Goal: Information Seeking & Learning: Learn about a topic

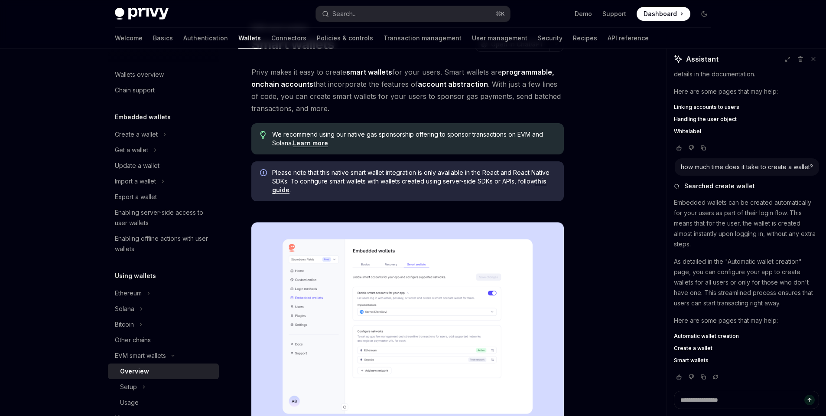
scroll to position [42, 0]
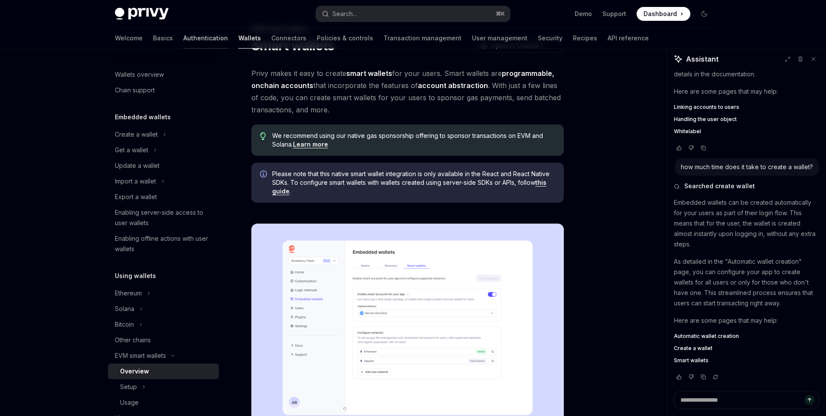
click at [183, 43] on link "Authentication" at bounding box center [205, 38] width 45 height 21
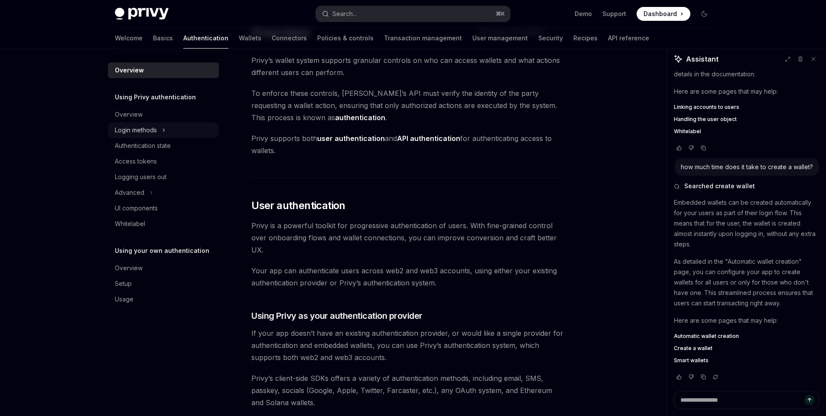
click at [157, 130] on div "Login methods" at bounding box center [136, 130] width 42 height 10
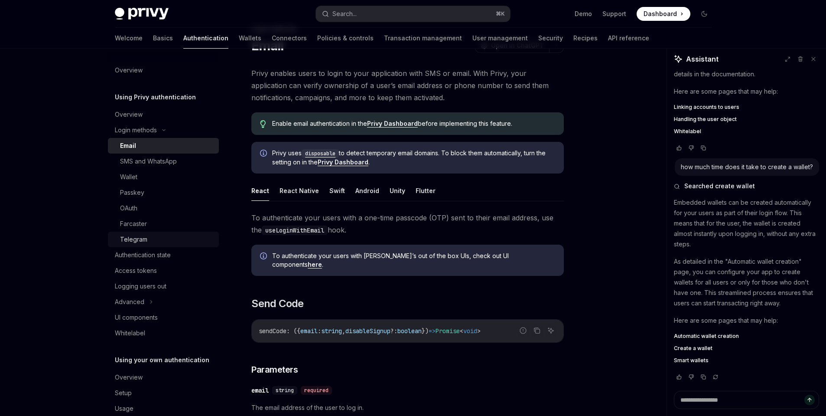
click at [141, 241] on div "Telegram" at bounding box center [133, 239] width 27 height 10
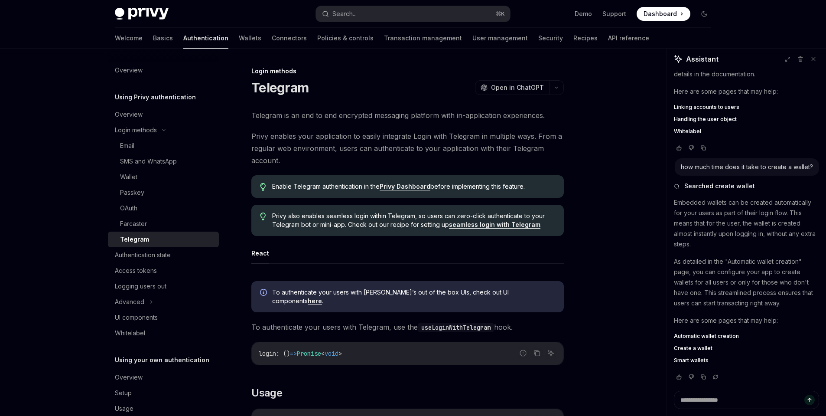
scroll to position [165, 0]
click at [239, 39] on link "Wallets" at bounding box center [250, 38] width 23 height 21
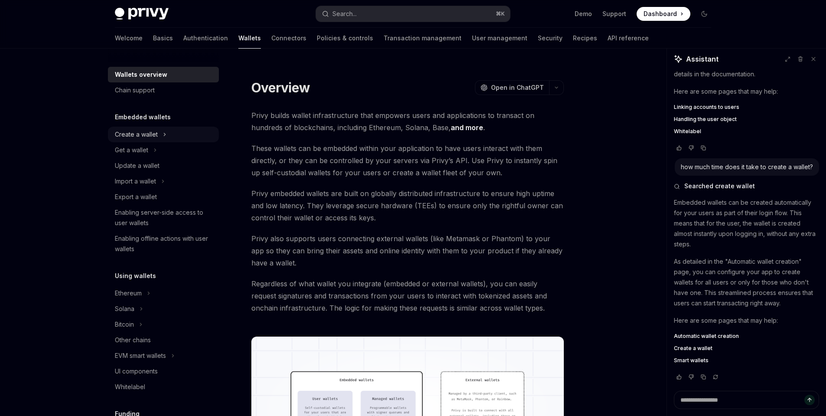
click at [152, 136] on div "Create a wallet" at bounding box center [136, 134] width 43 height 10
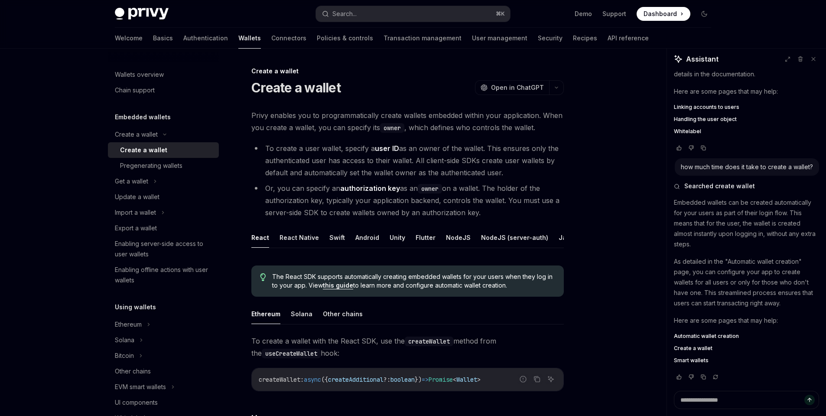
click at [153, 147] on div "Create a wallet" at bounding box center [143, 150] width 47 height 10
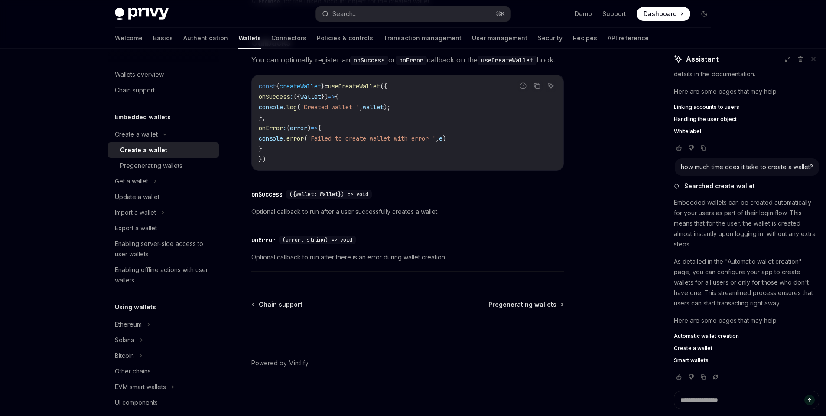
scroll to position [638, 0]
click at [170, 196] on div "Update a wallet" at bounding box center [164, 197] width 99 height 10
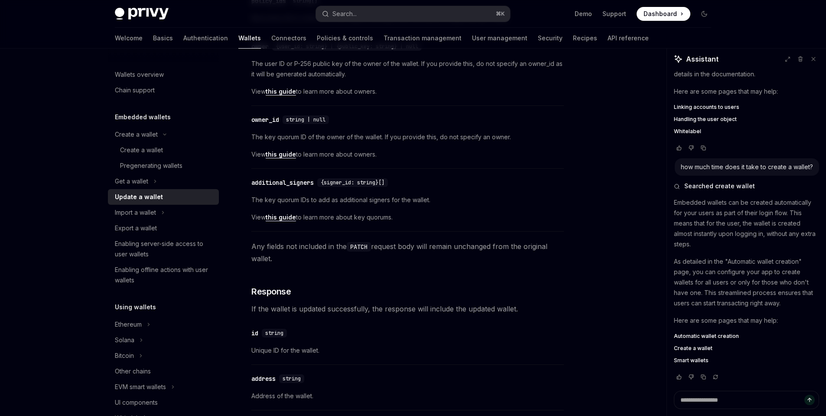
scroll to position [411, 0]
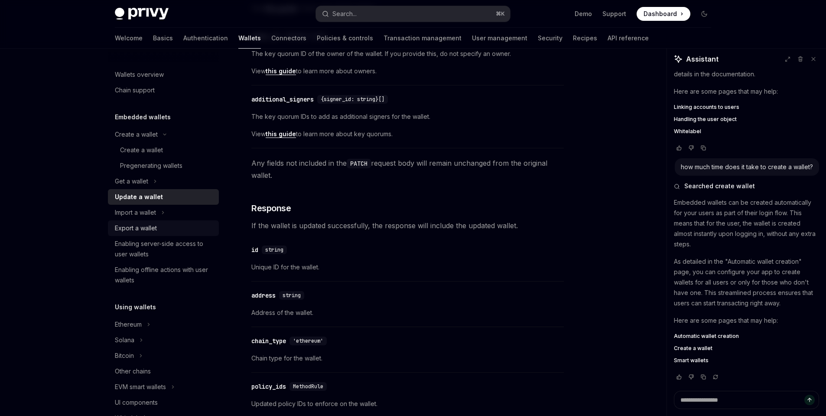
click at [155, 227] on div "Export a wallet" at bounding box center [136, 228] width 42 height 10
type textarea "*"
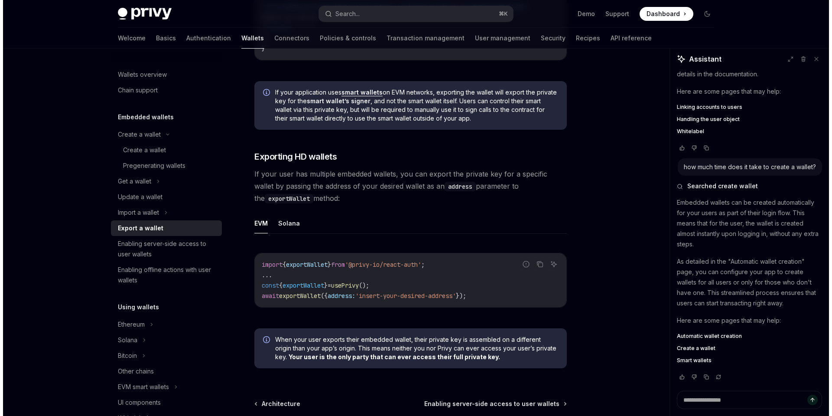
scroll to position [854, 0]
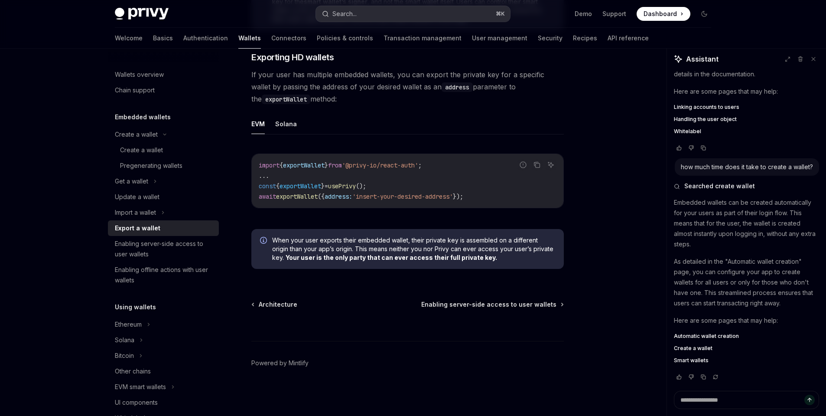
click at [349, 16] on div "Search..." at bounding box center [344, 14] width 24 height 10
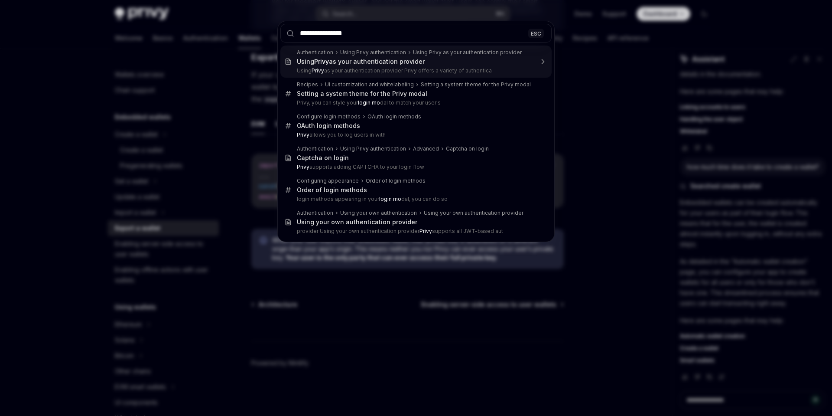
type input "**********"
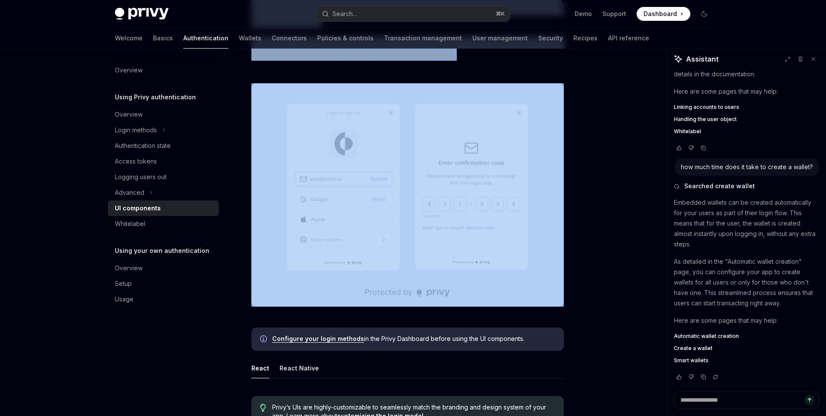
scroll to position [88, 0]
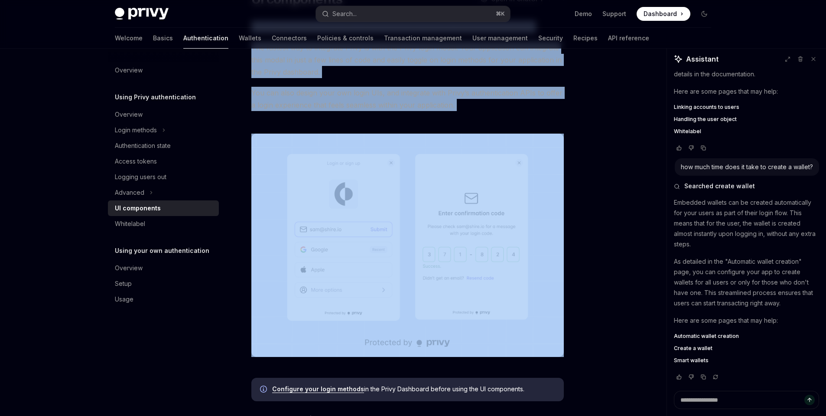
drag, startPoint x: 253, startPoint y: 111, endPoint x: 393, endPoint y: 158, distance: 147.8
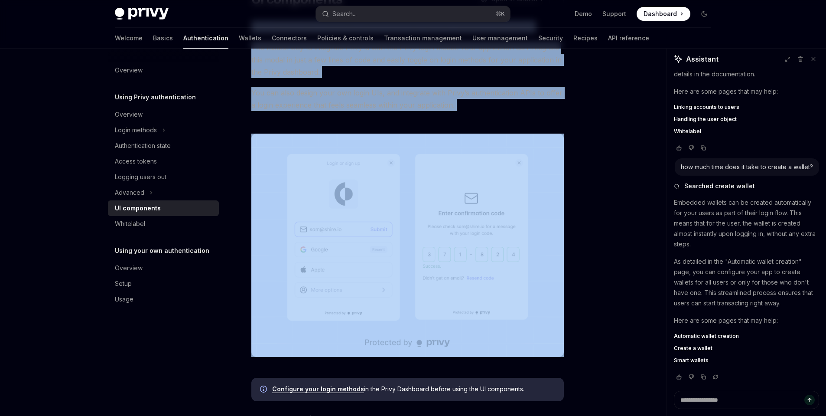
click at [387, 88] on span "You can also design your own login UIs, and integrate with Privy’s authenticati…" at bounding box center [407, 99] width 313 height 24
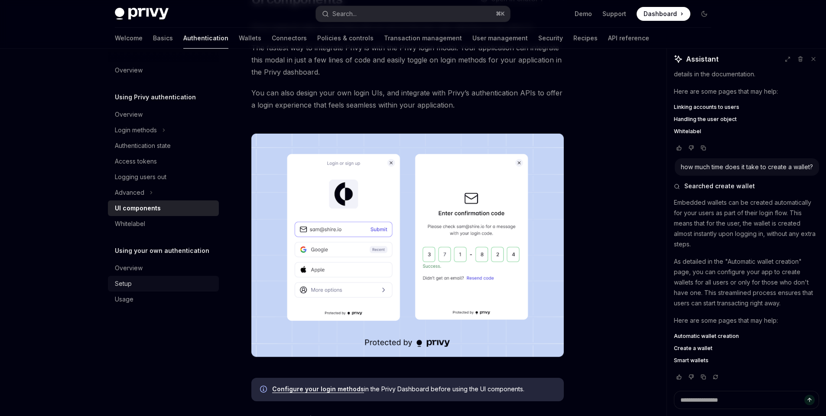
click at [154, 283] on div "Setup" at bounding box center [164, 283] width 99 height 10
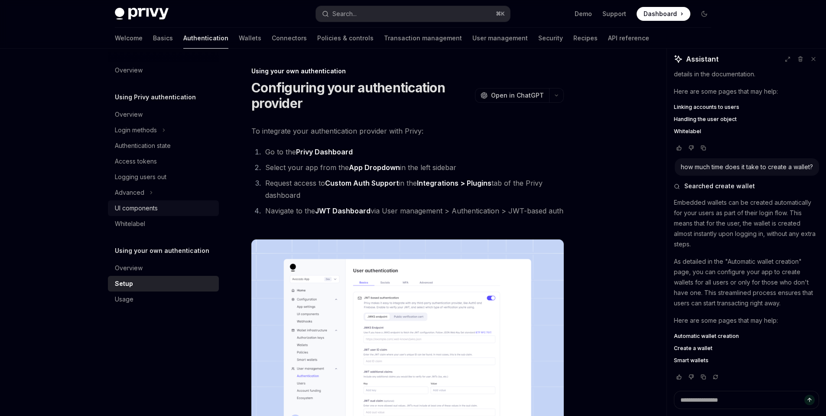
click at [140, 207] on div "UI components" at bounding box center [136, 208] width 43 height 10
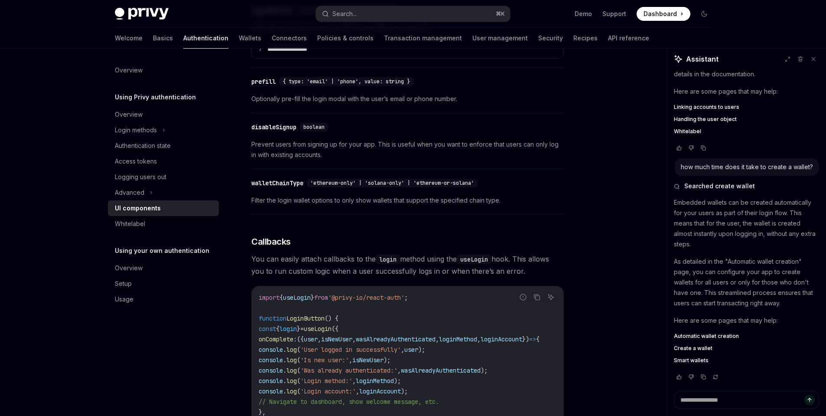
scroll to position [870, 0]
click at [239, 38] on link "Wallets" at bounding box center [250, 38] width 23 height 21
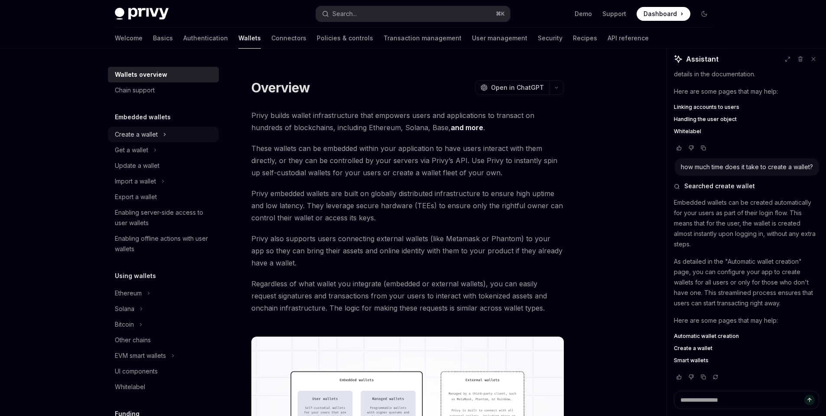
click at [153, 140] on button "Create a wallet" at bounding box center [163, 135] width 111 height 16
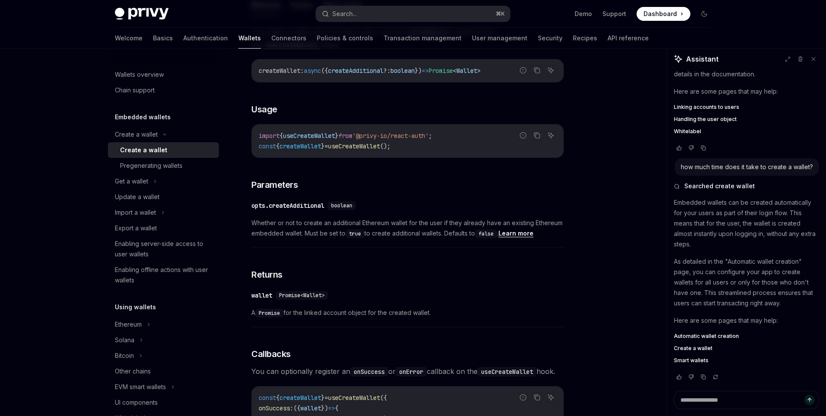
scroll to position [638, 0]
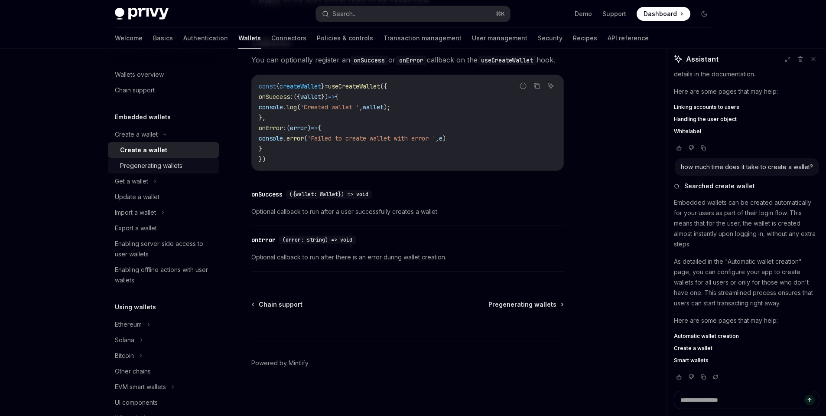
click at [171, 169] on div "Pregenerating wallets" at bounding box center [151, 165] width 62 height 10
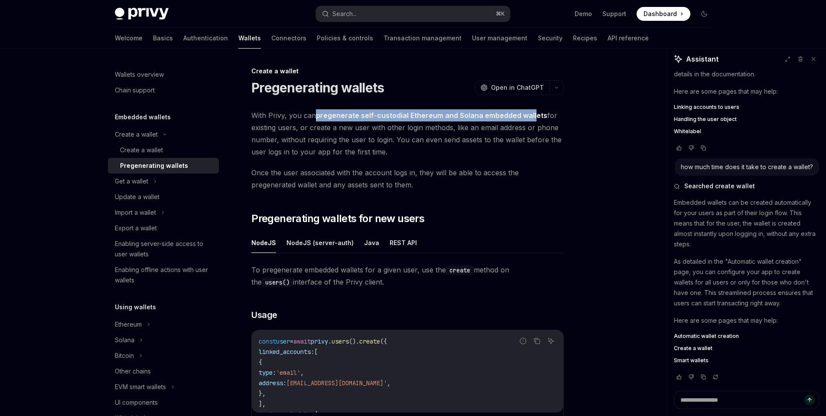
drag, startPoint x: 319, startPoint y: 118, endPoint x: 532, endPoint y: 119, distance: 212.8
click at [532, 119] on span "With Privy, you can pregenerate self-custodial Ethereum and Solana embedded wal…" at bounding box center [407, 133] width 313 height 49
click at [160, 148] on div "Create a wallet" at bounding box center [141, 150] width 43 height 10
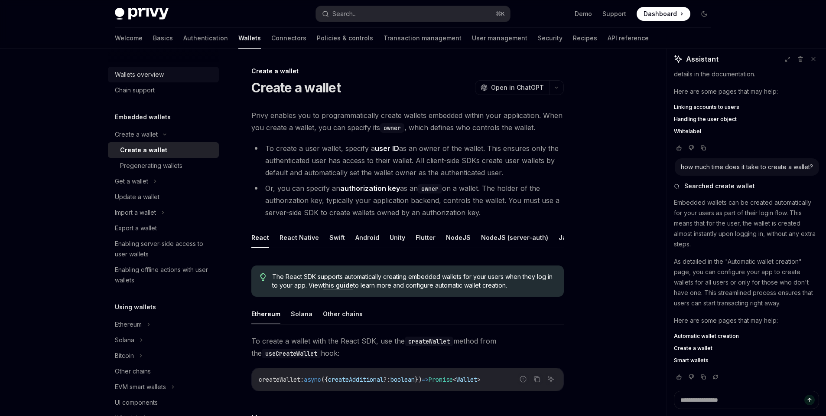
click at [164, 80] on link "Wallets overview" at bounding box center [163, 75] width 111 height 16
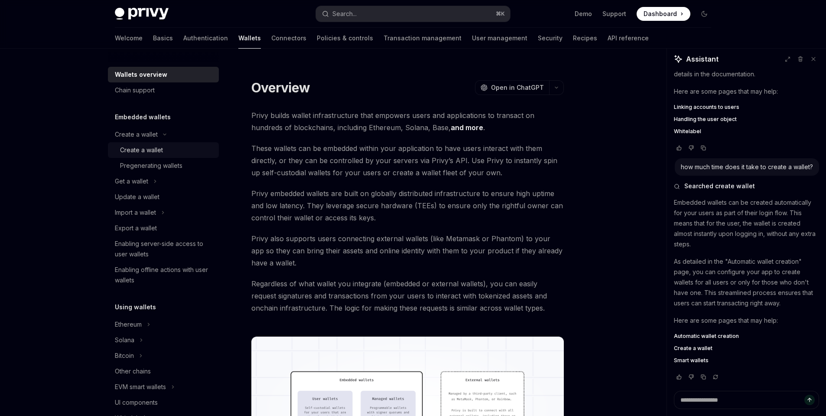
click at [158, 149] on div "Create a wallet" at bounding box center [141, 150] width 43 height 10
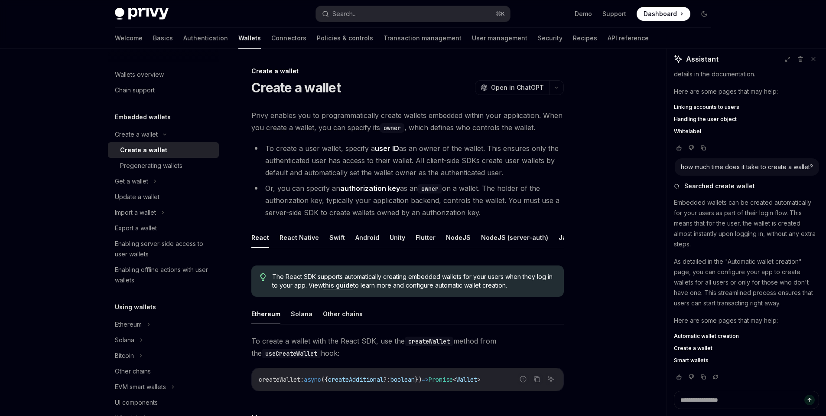
click at [712, 339] on span "Automatic wallet creation" at bounding box center [706, 335] width 65 height 7
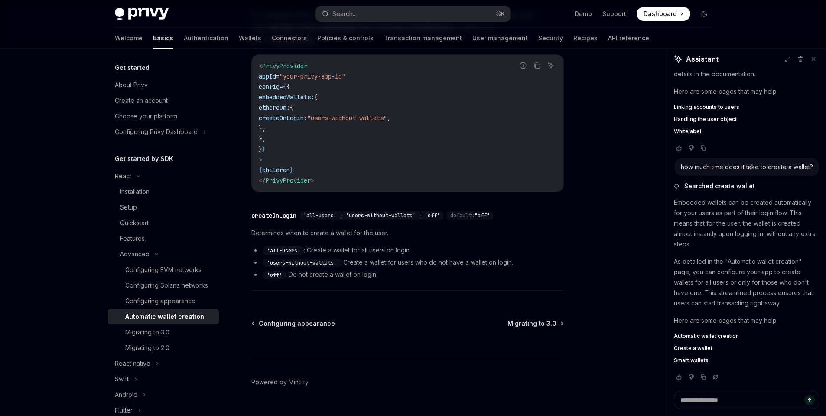
scroll to position [260, 0]
drag, startPoint x: 338, startPoint y: 251, endPoint x: 263, endPoint y: 251, distance: 75.0
click at [263, 256] on li "'users-without-wallets' : Create a wallet for users who do not have a wallet on…" at bounding box center [407, 261] width 313 height 10
copy code "'users-without-wallets'"
click at [351, 256] on li "'users-without-wallets' : Create a wallet for users who do not have a wallet on…" at bounding box center [407, 261] width 313 height 10
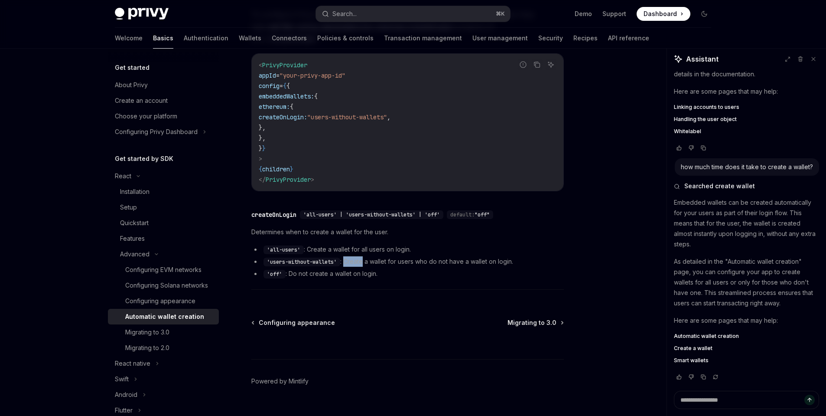
click at [351, 256] on li "'users-without-wallets' : Create a wallet for users who do not have a wallet on…" at bounding box center [407, 261] width 313 height 10
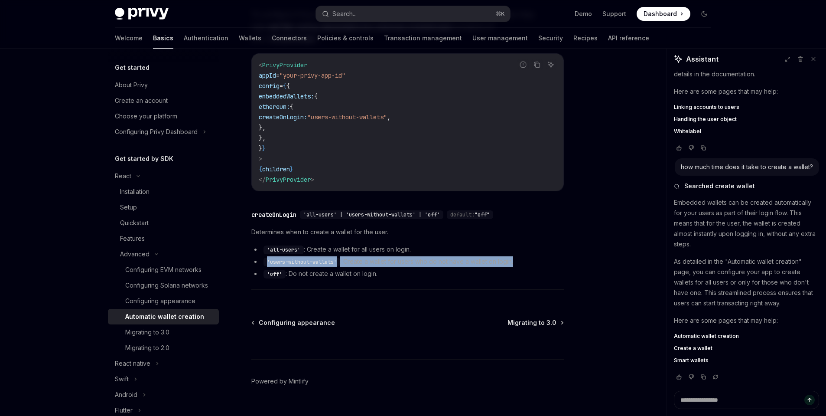
click at [351, 256] on li "'users-without-wallets' : Create a wallet for users who do not have a wallet on…" at bounding box center [407, 261] width 313 height 10
drag, startPoint x: 267, startPoint y: 250, endPoint x: 539, endPoint y: 248, distance: 271.8
click at [539, 256] on li "'users-without-wallets' : Create a wallet for users who do not have a wallet on…" at bounding box center [407, 261] width 313 height 10
copy li "'users-without-wallets' : Create a wallet for users who do not have a wallet on…"
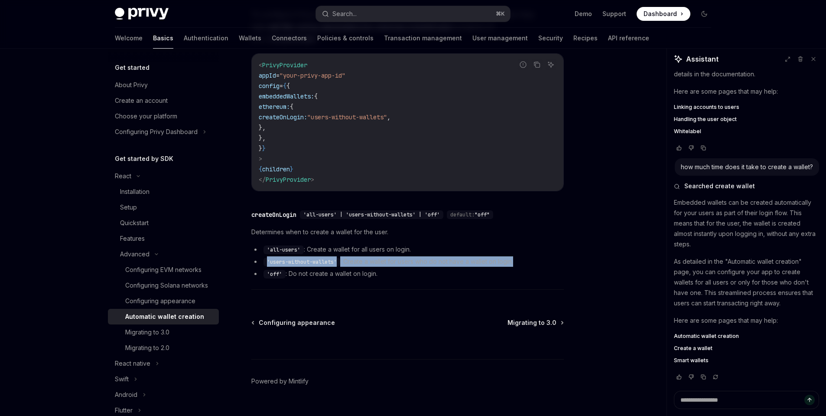
scroll to position [166, 0]
click at [239, 36] on link "Wallets" at bounding box center [250, 38] width 23 height 21
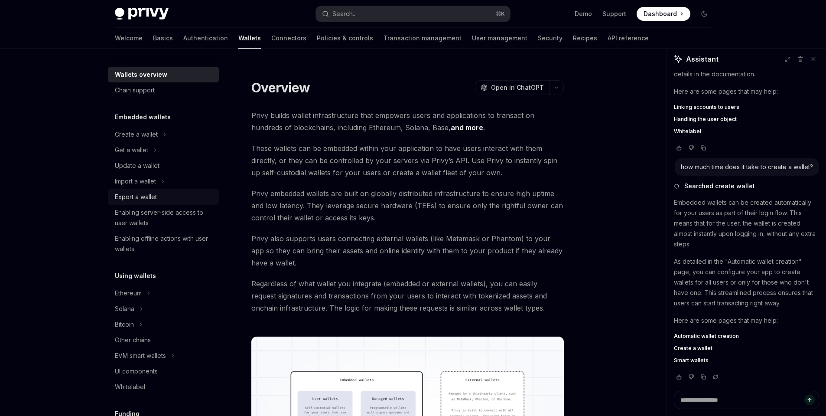
click at [156, 199] on div "Export a wallet" at bounding box center [136, 197] width 42 height 10
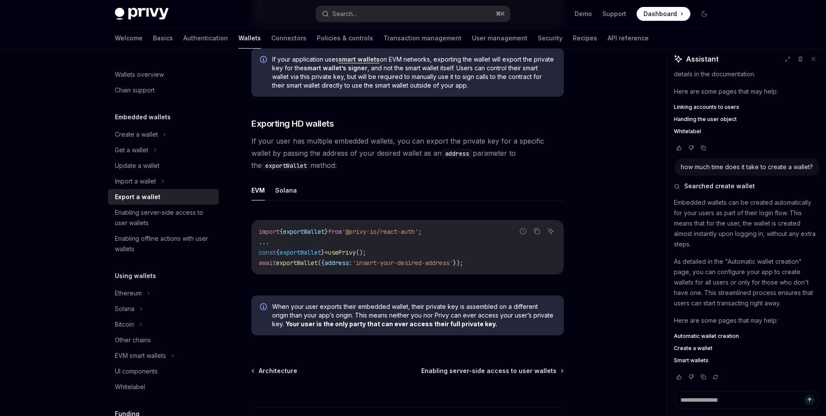
scroll to position [784, 0]
click at [146, 137] on div "Create a wallet" at bounding box center [136, 134] width 43 height 10
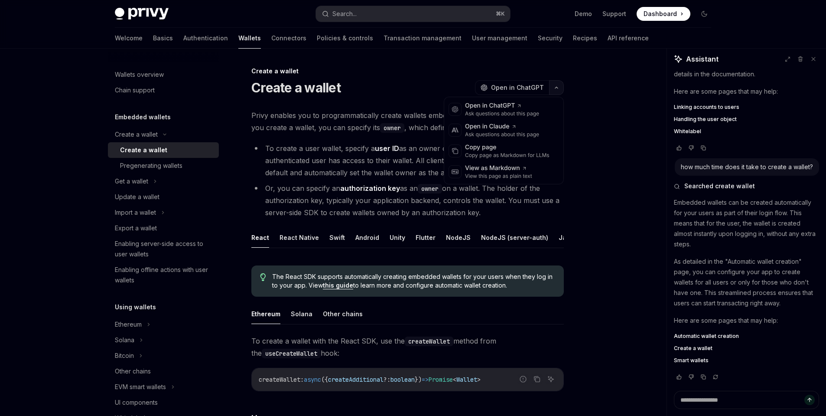
click at [561, 88] on button "button" at bounding box center [556, 87] width 15 height 15
click at [505, 150] on div "Copy page" at bounding box center [507, 147] width 85 height 9
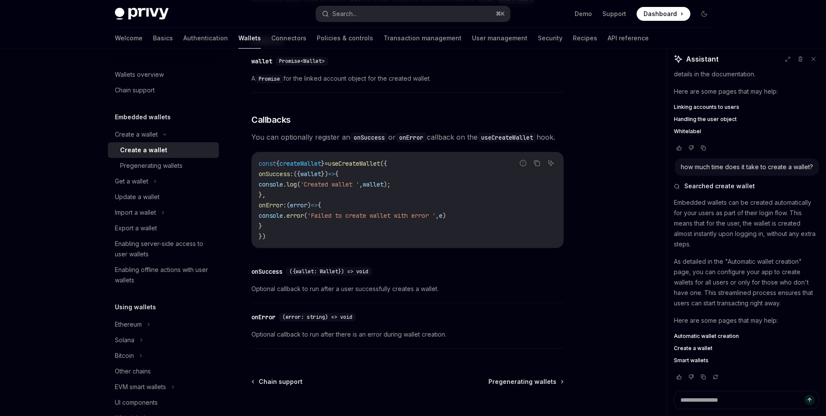
scroll to position [638, 0]
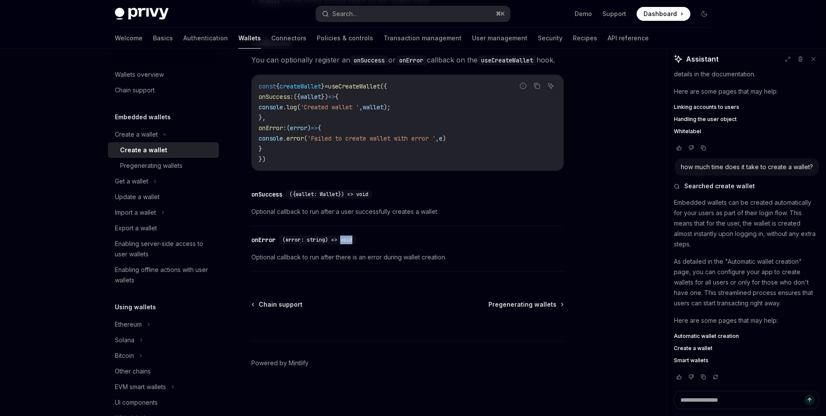
drag, startPoint x: 343, startPoint y: 240, endPoint x: 417, endPoint y: 238, distance: 74.1
click at [410, 238] on div "​ onError (error: string) => void" at bounding box center [403, 240] width 304 height 10
click at [429, 238] on div "​ onError (error: string) => void" at bounding box center [403, 240] width 304 height 10
click at [139, 322] on div "Ethereum" at bounding box center [128, 324] width 27 height 10
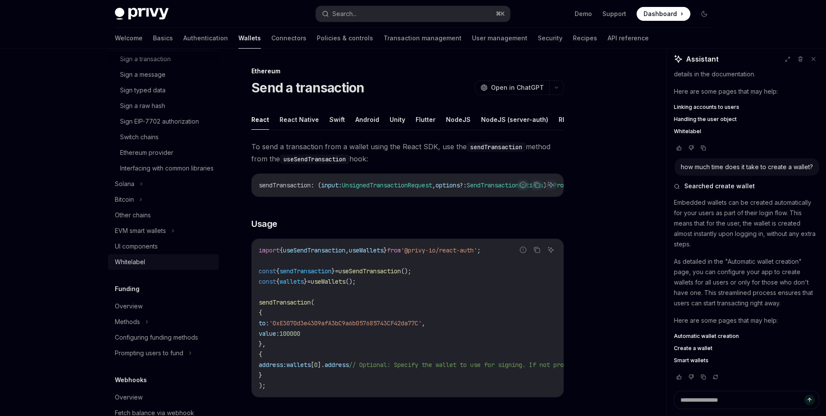
scroll to position [309, 0]
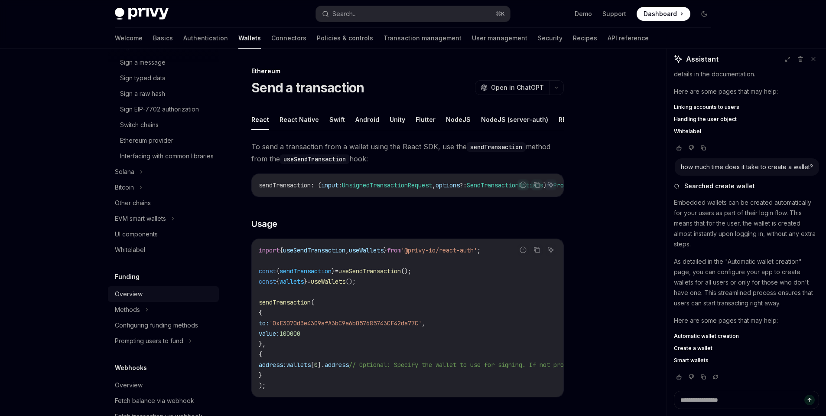
click at [169, 299] on div "Overview" at bounding box center [164, 294] width 99 height 10
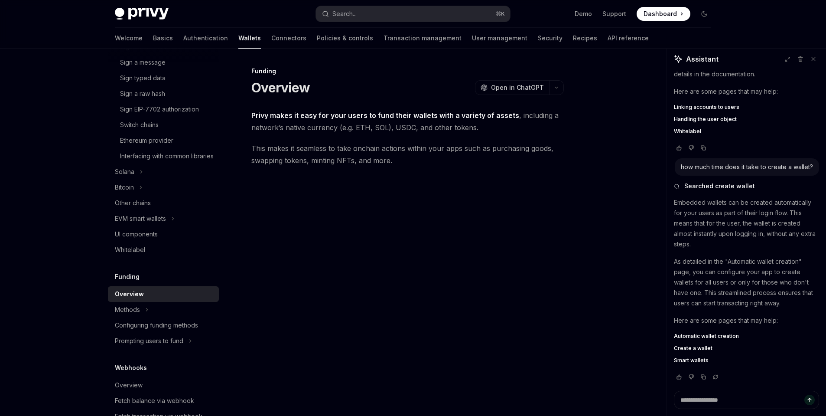
scroll to position [1, 0]
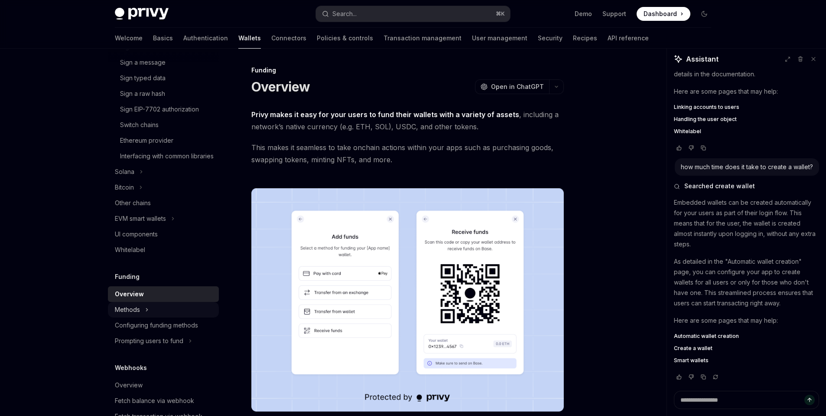
click at [181, 317] on button "Methods" at bounding box center [163, 310] width 111 height 16
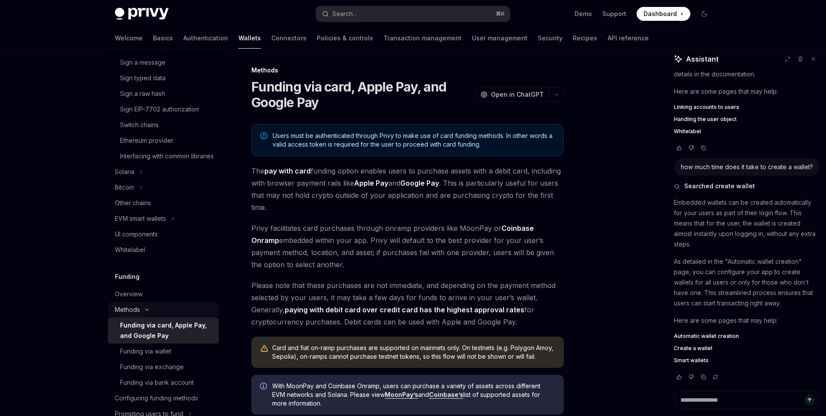
click at [181, 317] on button "Methods" at bounding box center [163, 310] width 111 height 16
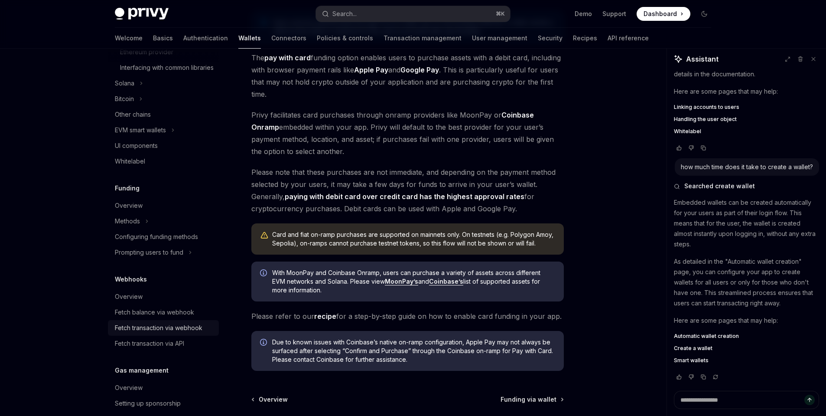
scroll to position [396, 0]
click at [178, 303] on div "Overview" at bounding box center [164, 297] width 99 height 10
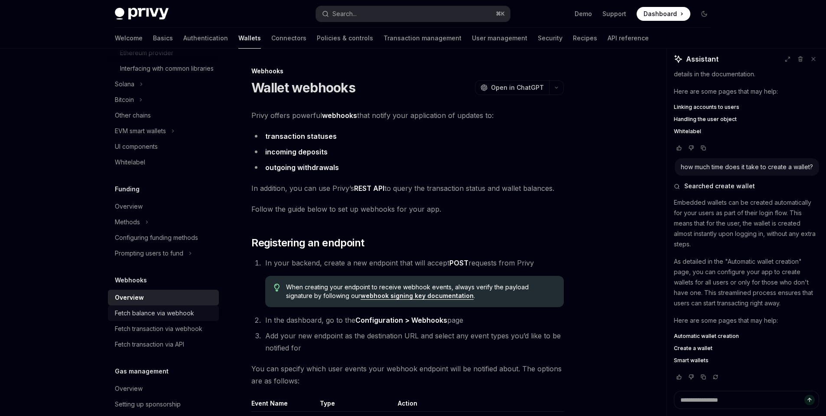
click at [189, 318] on div "Fetch balance via webhook" at bounding box center [154, 313] width 79 height 10
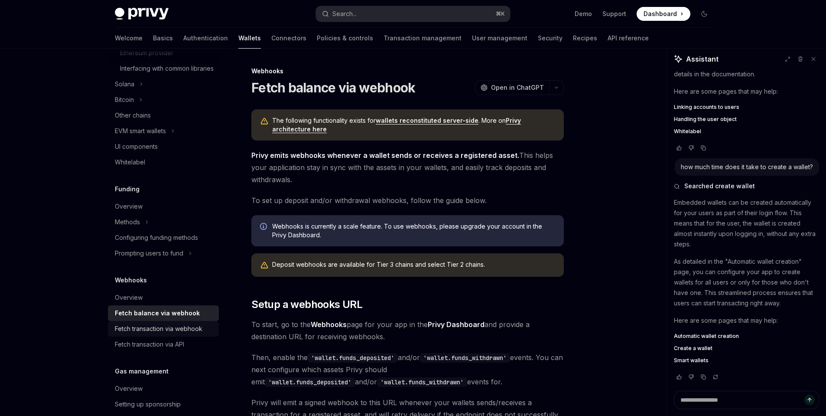
click at [194, 334] on div "Fetch transaction via webhook" at bounding box center [159, 328] width 88 height 10
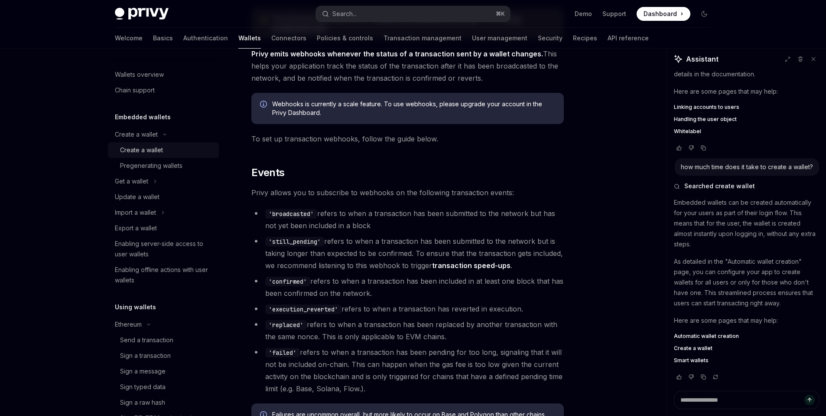
scroll to position [93, 0]
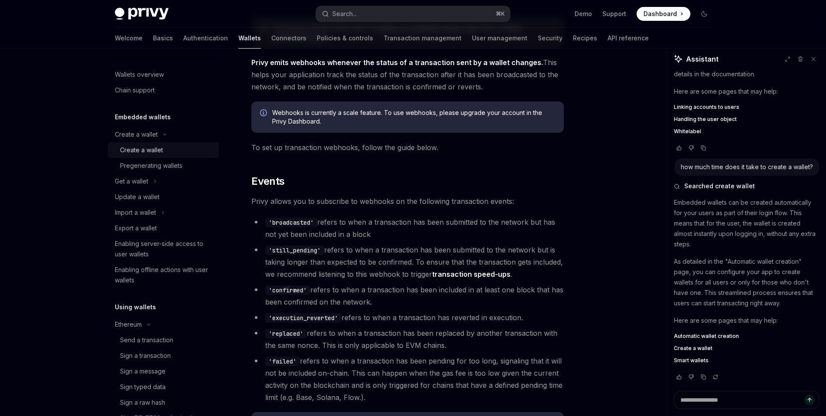
click at [140, 146] on div "Create a wallet" at bounding box center [141, 150] width 43 height 10
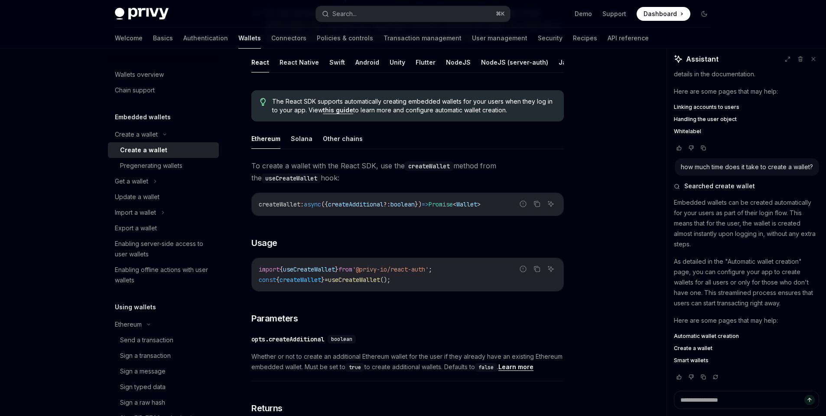
scroll to position [107, 0]
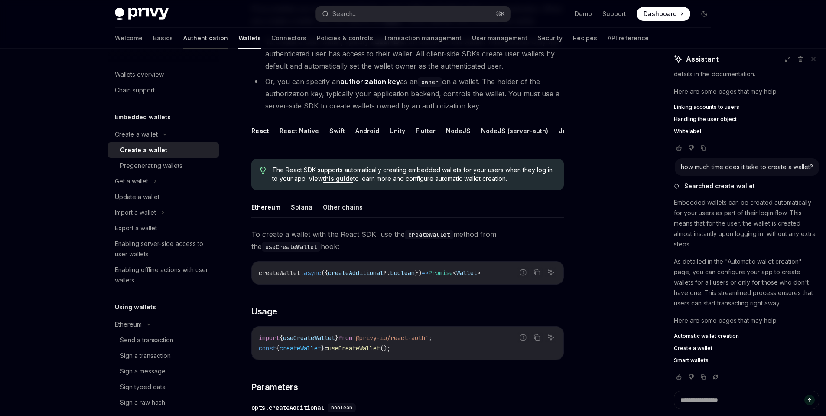
click at [183, 43] on link "Authentication" at bounding box center [205, 38] width 45 height 21
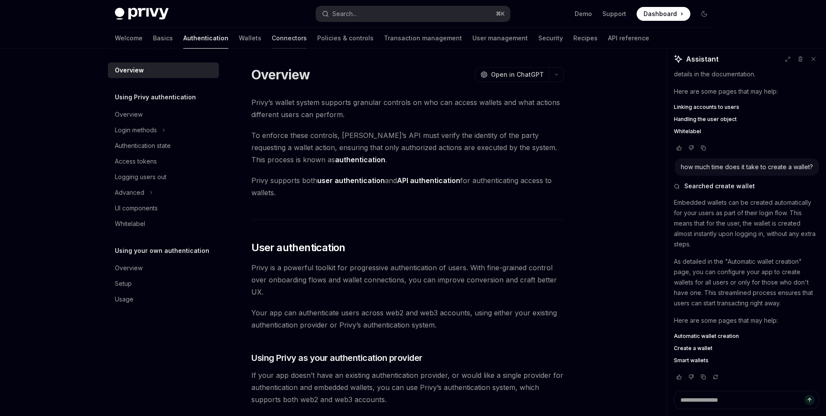
click at [272, 40] on link "Connectors" at bounding box center [289, 38] width 35 height 21
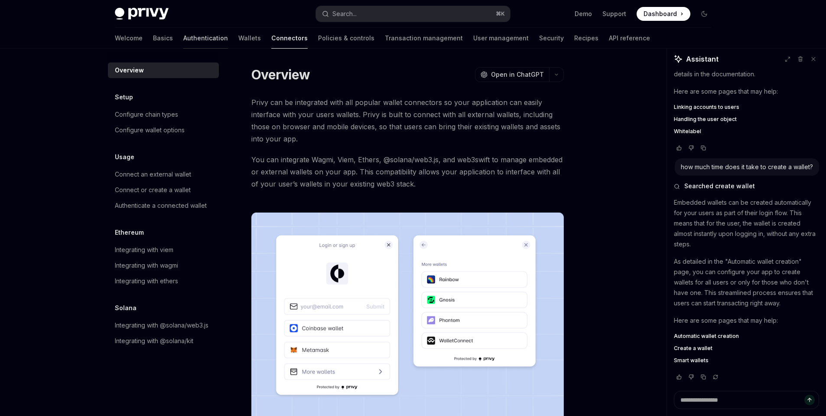
click at [183, 41] on link "Authentication" at bounding box center [205, 38] width 45 height 21
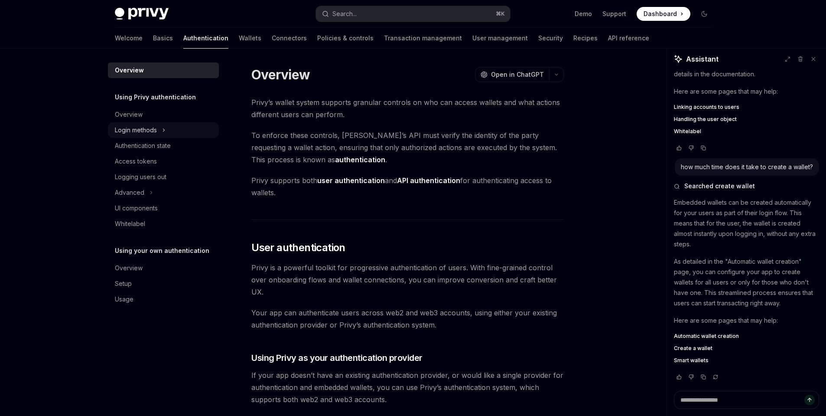
click at [178, 131] on button "Login methods" at bounding box center [163, 130] width 111 height 16
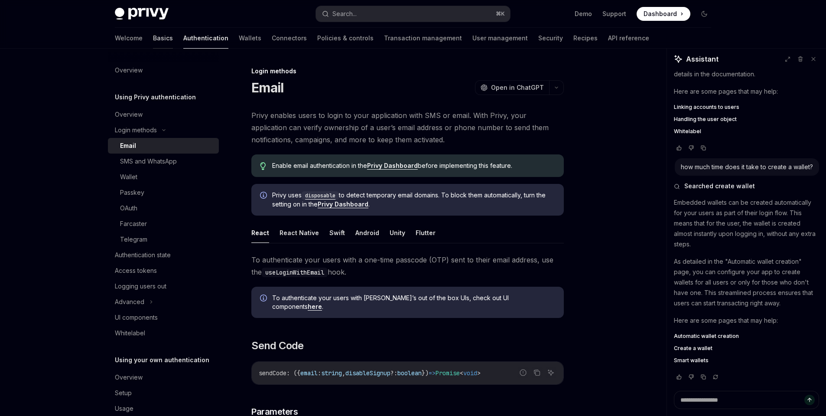
click at [153, 38] on link "Basics" at bounding box center [163, 38] width 20 height 21
type textarea "*"
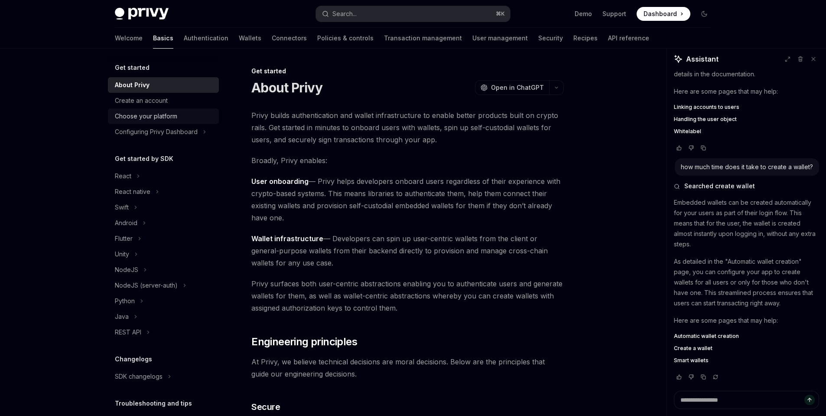
scroll to position [1, 0]
click at [349, 20] on button "Search... ⌘ K" at bounding box center [413, 14] width 194 height 16
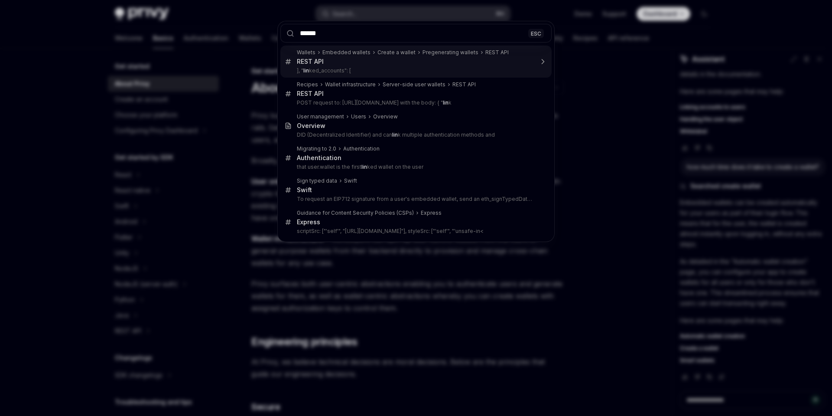
type input "*******"
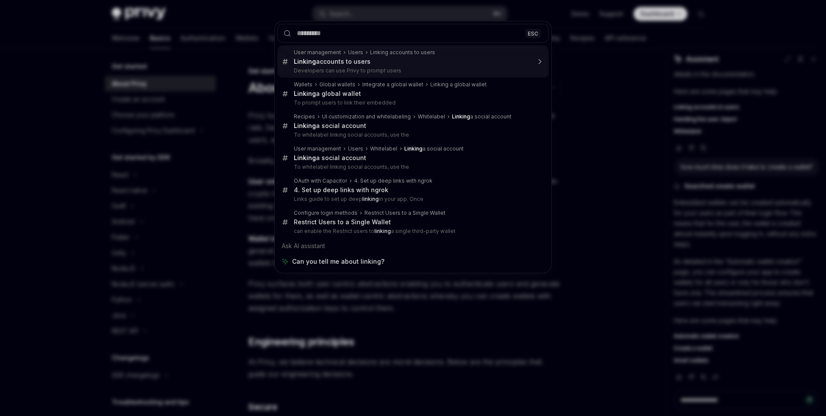
type textarea "*"
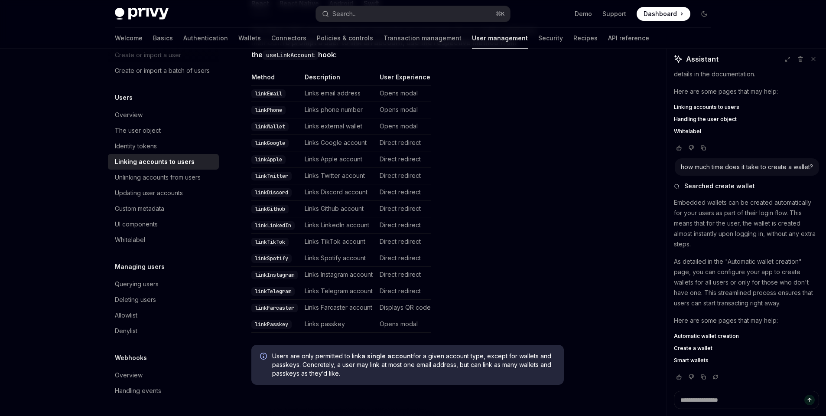
scroll to position [188, 0]
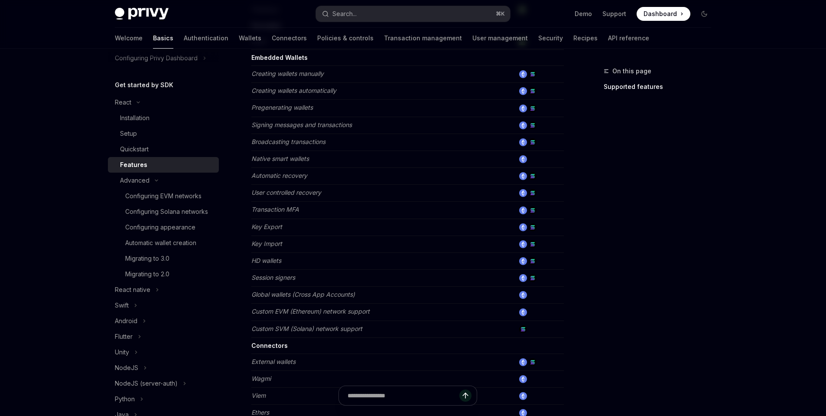
scroll to position [294, 0]
